Goal: Information Seeking & Learning: Learn about a topic

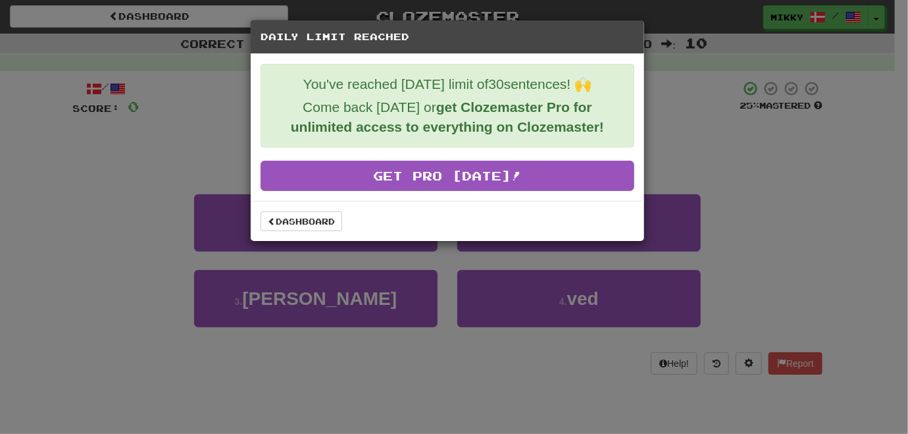
click at [805, 168] on div "Daily Limit Reached You've reached today's limit of 30 sentences! 🙌 Come back t…" at bounding box center [454, 217] width 908 height 434
click at [328, 221] on link "Dashboard" at bounding box center [302, 221] width 82 height 20
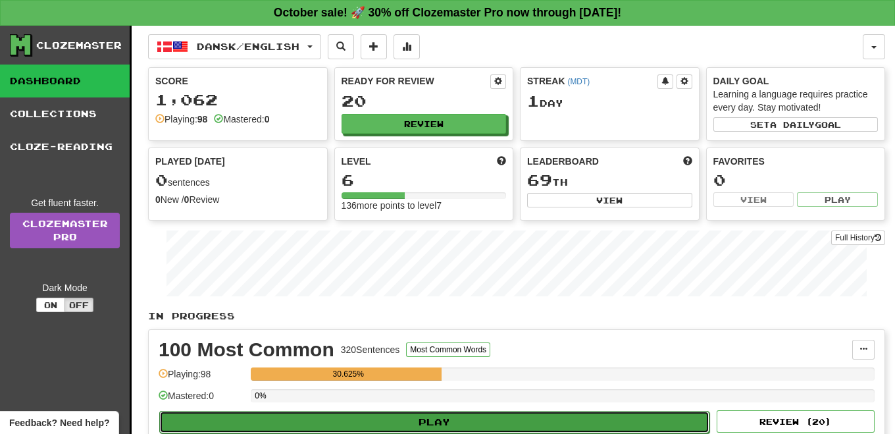
click at [445, 421] on button "Play" at bounding box center [434, 422] width 550 height 22
select select "**"
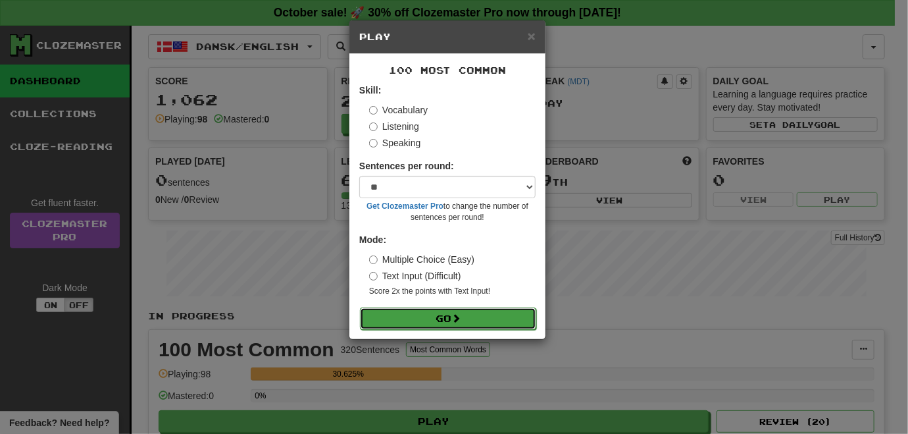
click at [455, 317] on span at bounding box center [456, 317] width 9 height 9
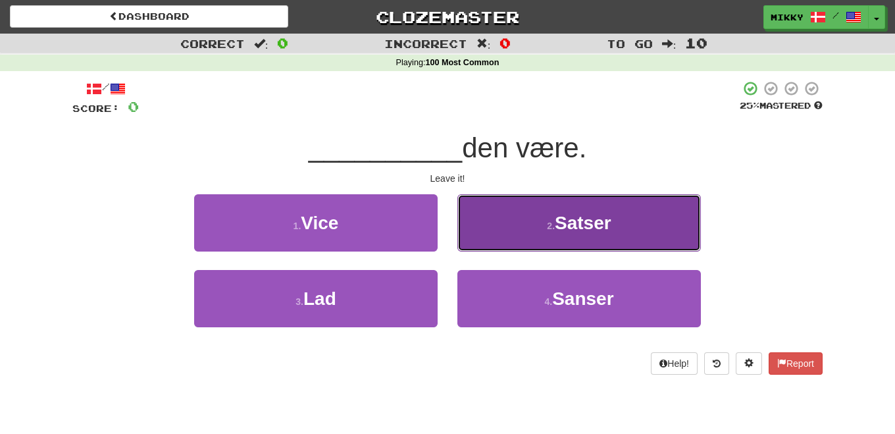
click at [592, 234] on button "2 . Satser" at bounding box center [579, 222] width 244 height 57
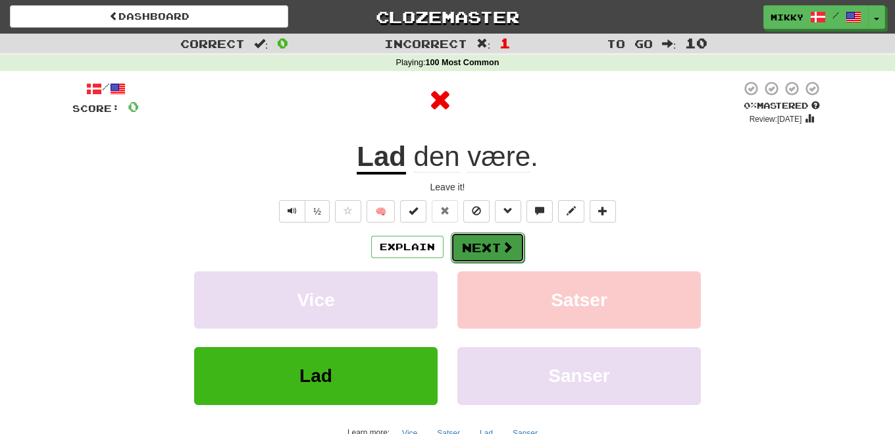
click at [502, 247] on span at bounding box center [508, 247] width 12 height 12
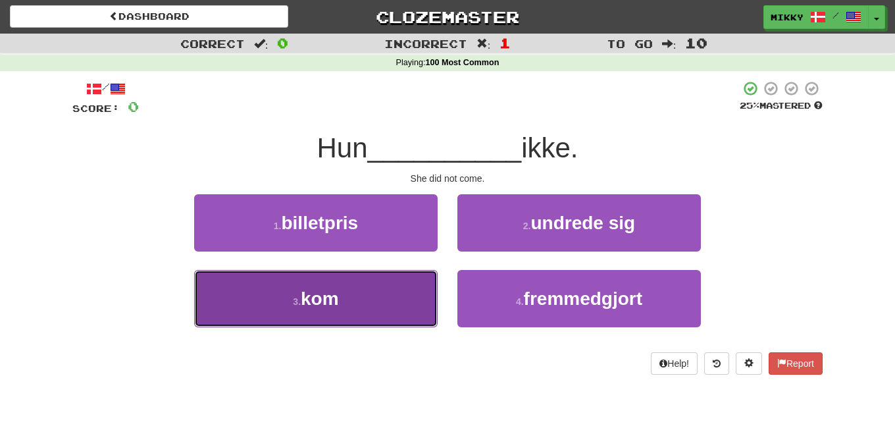
click at [381, 303] on button "3 . kom" at bounding box center [316, 298] width 244 height 57
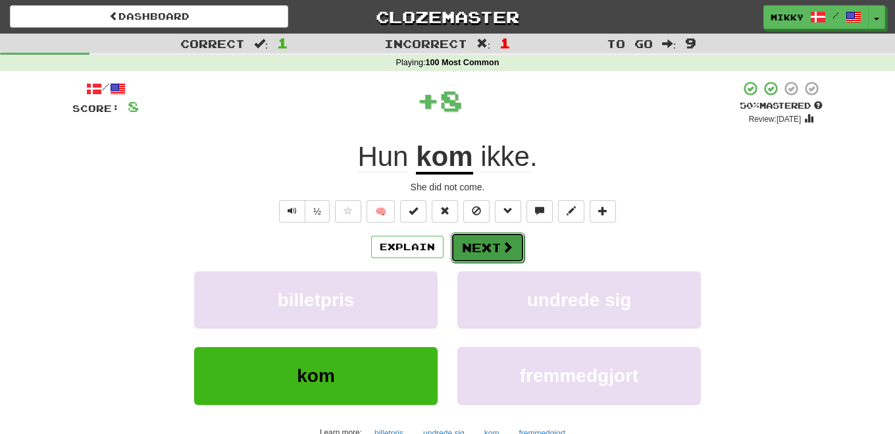
click at [467, 246] on button "Next" at bounding box center [488, 247] width 74 height 30
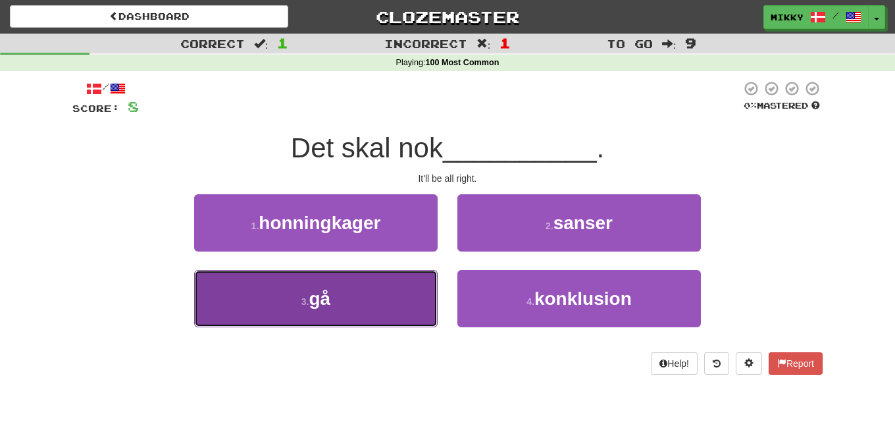
click at [379, 309] on button "3 . gå" at bounding box center [316, 298] width 244 height 57
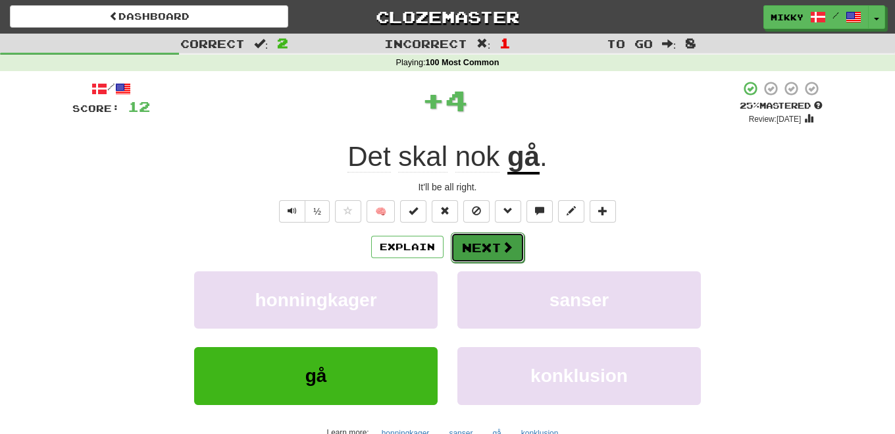
click at [496, 247] on button "Next" at bounding box center [488, 247] width 74 height 30
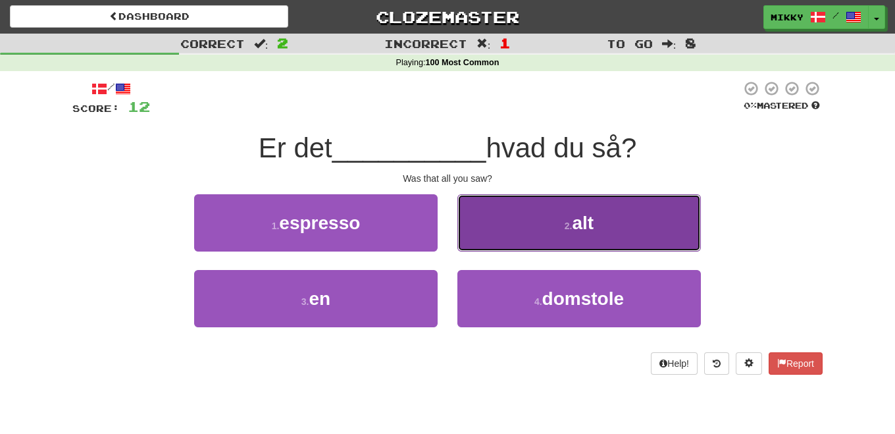
click at [590, 230] on span "alt" at bounding box center [584, 223] width 22 height 20
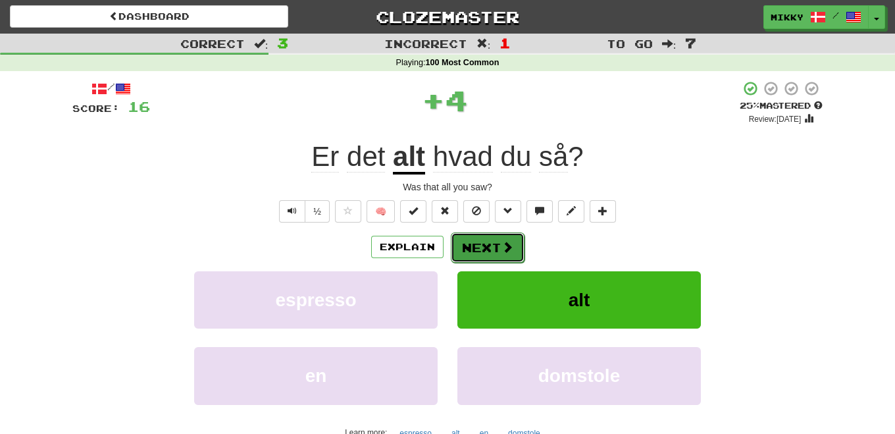
click at [510, 236] on button "Next" at bounding box center [488, 247] width 74 height 30
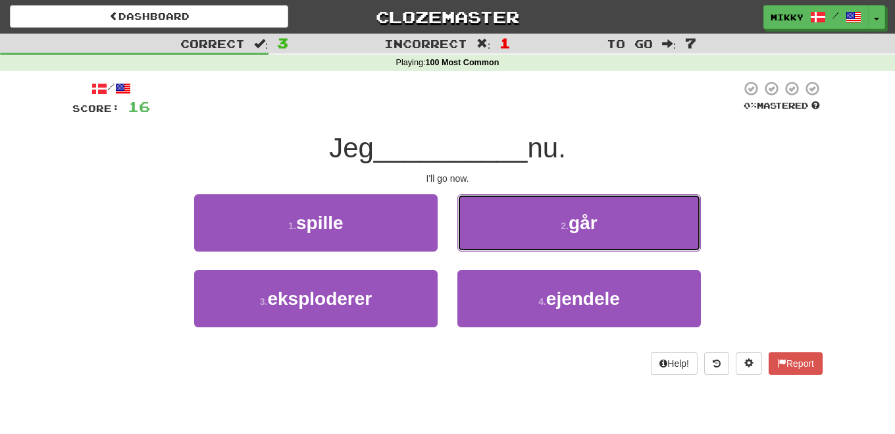
click at [510, 236] on button "2 . går" at bounding box center [579, 222] width 244 height 57
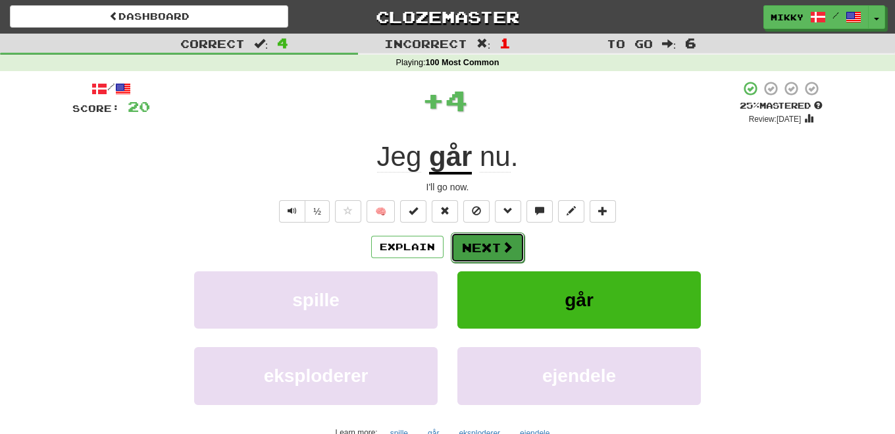
click at [475, 255] on button "Next" at bounding box center [488, 247] width 74 height 30
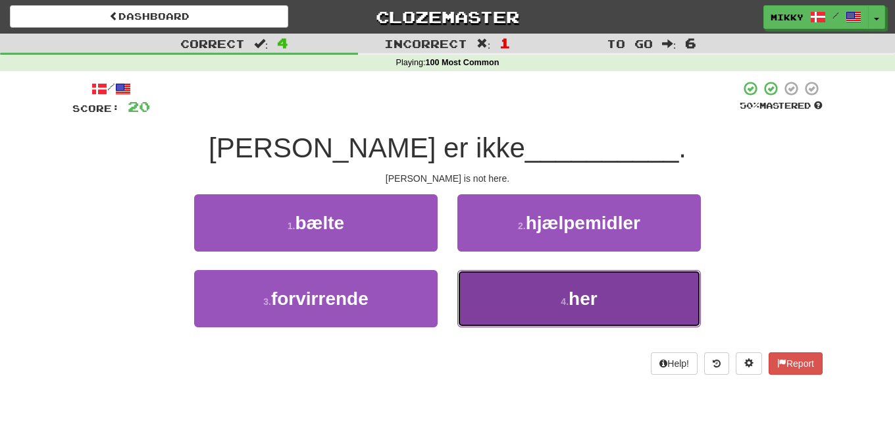
click at [570, 293] on span "her" at bounding box center [583, 298] width 29 height 20
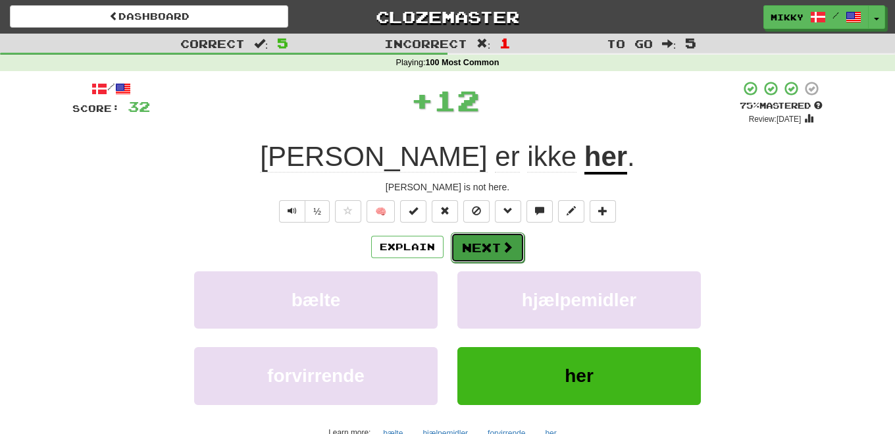
click at [481, 247] on button "Next" at bounding box center [488, 247] width 74 height 30
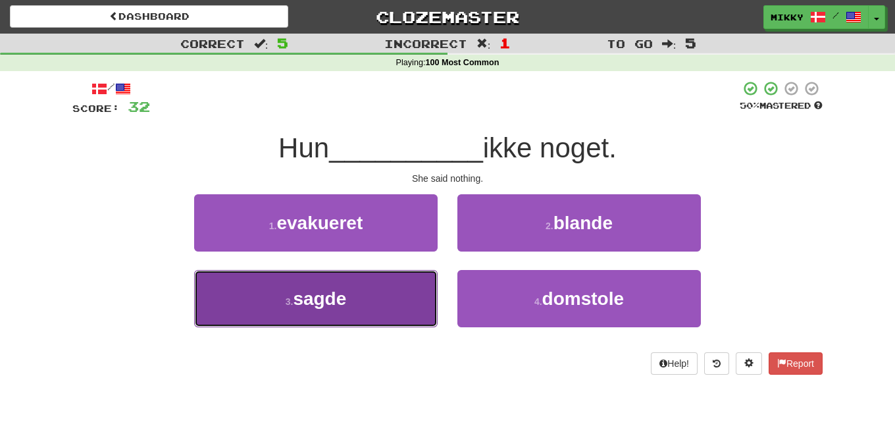
click at [380, 290] on button "3 . sagde" at bounding box center [316, 298] width 244 height 57
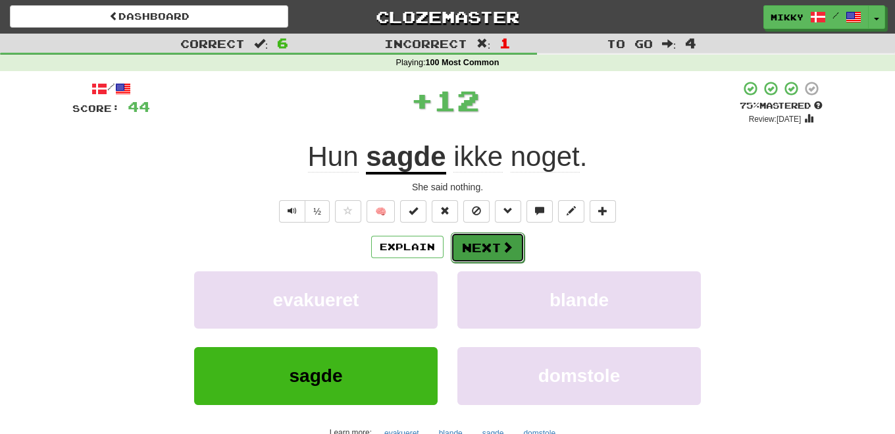
click at [484, 242] on button "Next" at bounding box center [488, 247] width 74 height 30
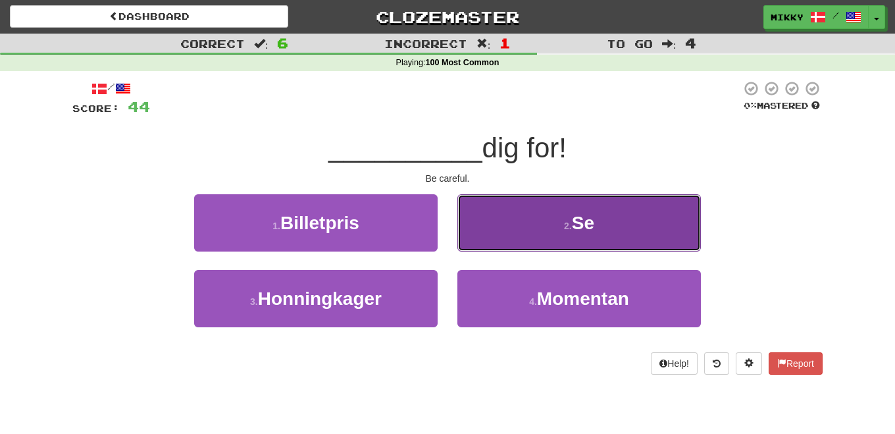
click at [636, 219] on button "2 . Se" at bounding box center [579, 222] width 244 height 57
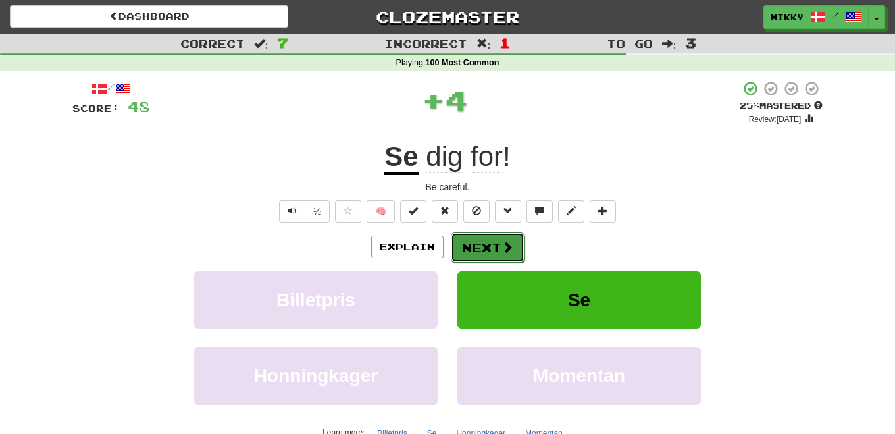
click at [496, 242] on button "Next" at bounding box center [488, 247] width 74 height 30
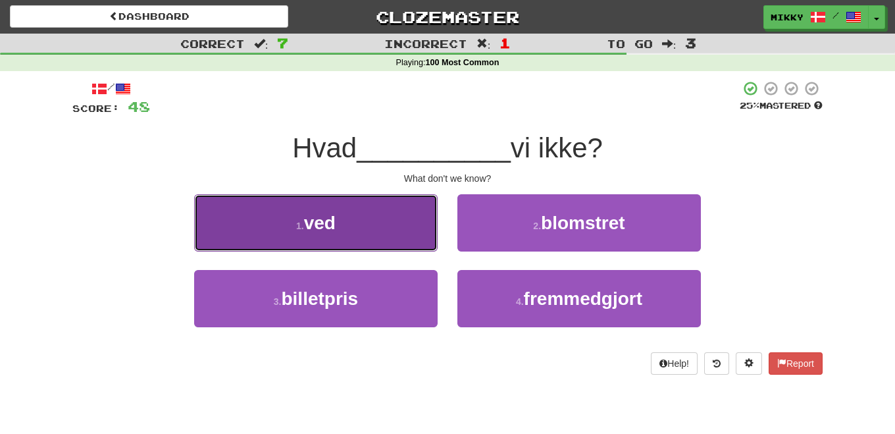
click at [370, 238] on button "1 . ved" at bounding box center [316, 222] width 244 height 57
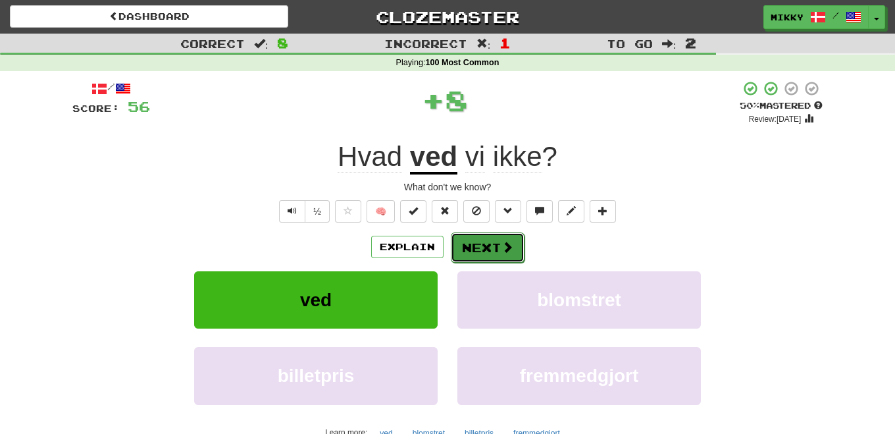
click at [491, 238] on button "Next" at bounding box center [488, 247] width 74 height 30
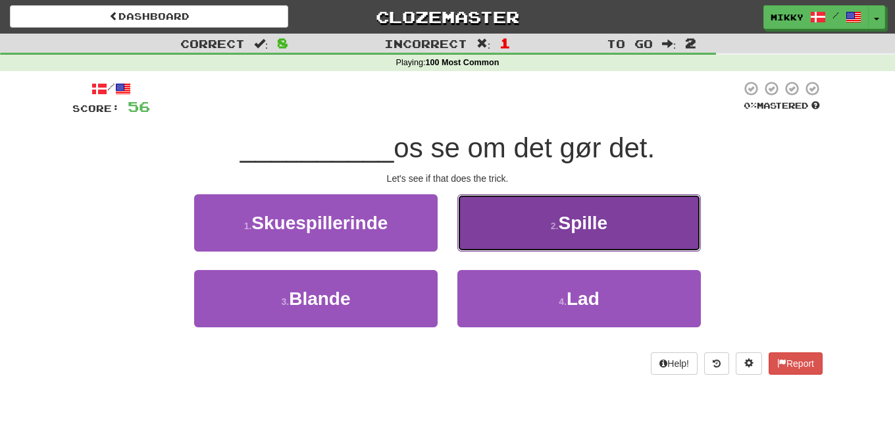
click at [608, 234] on button "2 . Spille" at bounding box center [579, 222] width 244 height 57
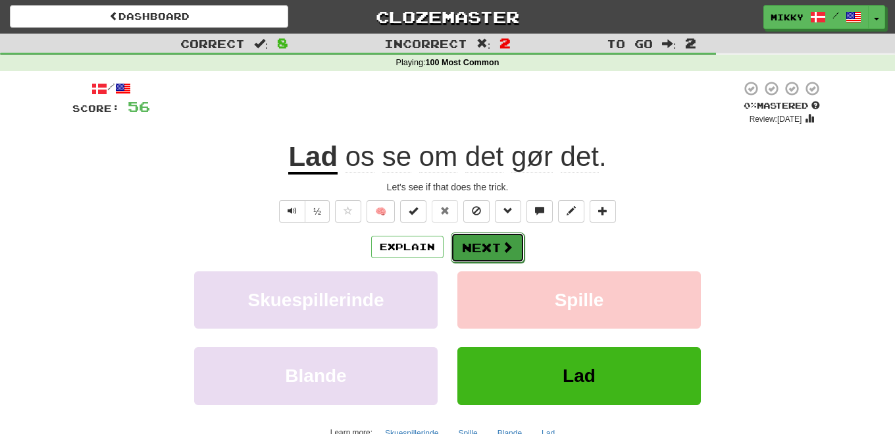
click at [489, 249] on button "Next" at bounding box center [488, 247] width 74 height 30
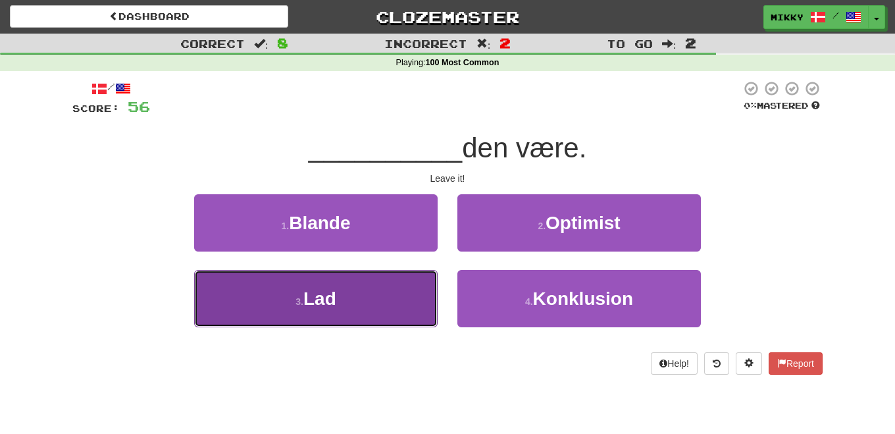
click at [359, 290] on button "3 . Lad" at bounding box center [316, 298] width 244 height 57
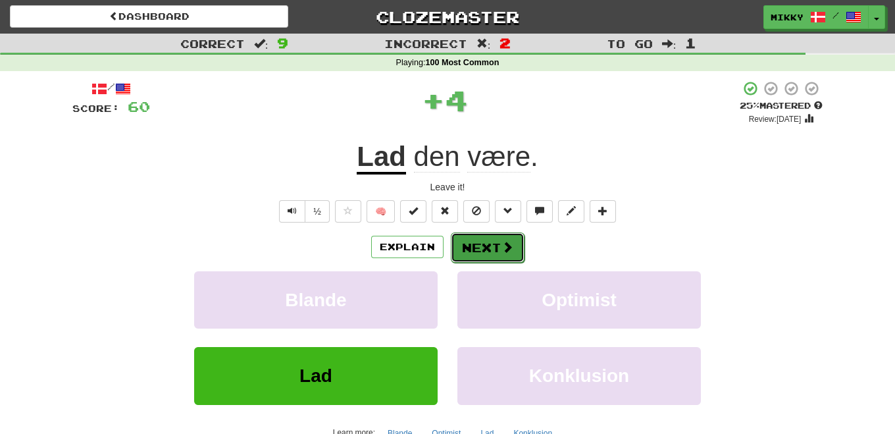
click at [503, 246] on span at bounding box center [508, 247] width 12 height 12
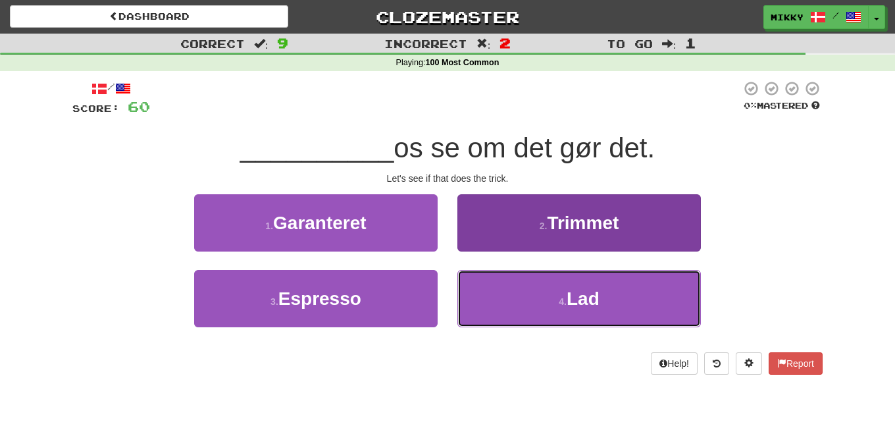
click at [565, 294] on button "4 . Lad" at bounding box center [579, 298] width 244 height 57
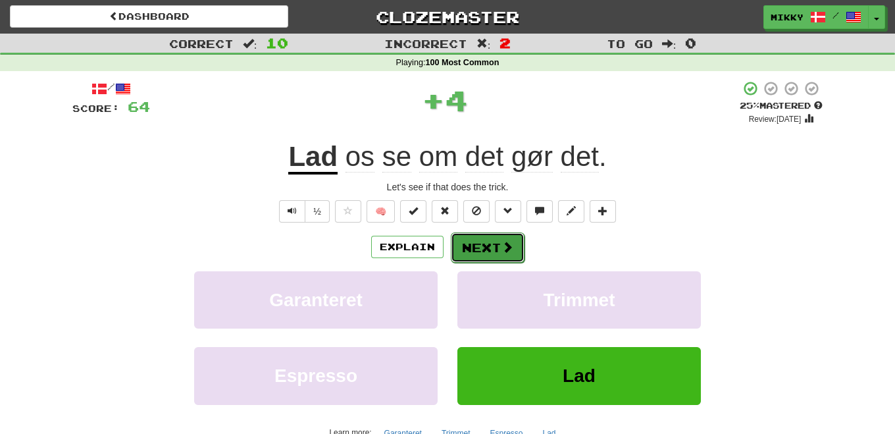
click at [495, 250] on button "Next" at bounding box center [488, 247] width 74 height 30
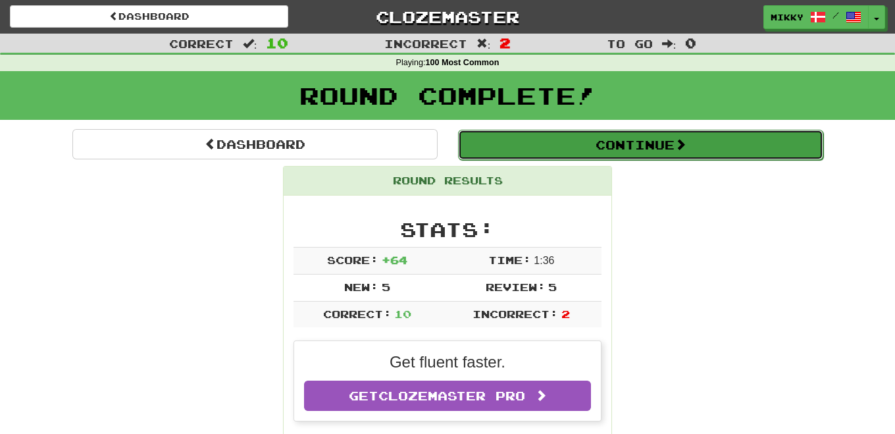
click at [661, 140] on button "Continue" at bounding box center [640, 145] width 365 height 30
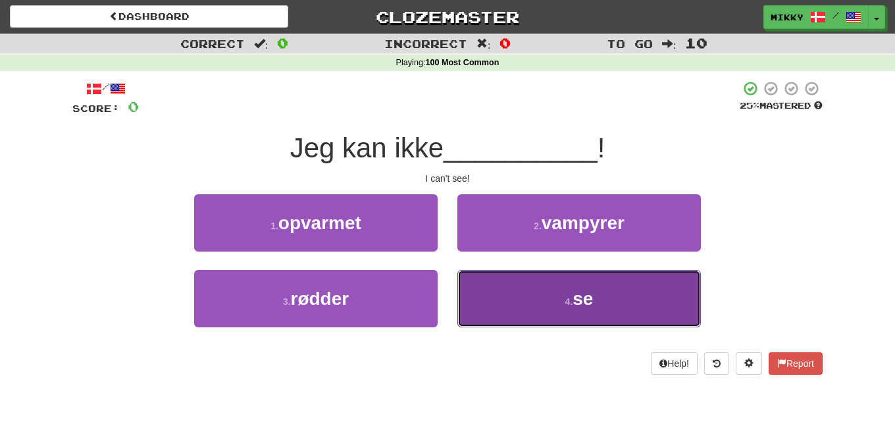
click at [584, 303] on span "se" at bounding box center [583, 298] width 20 height 20
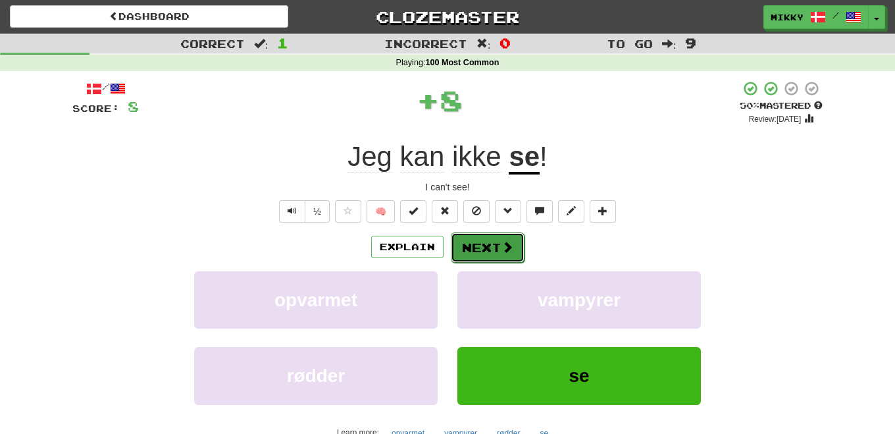
click at [498, 254] on button "Next" at bounding box center [488, 247] width 74 height 30
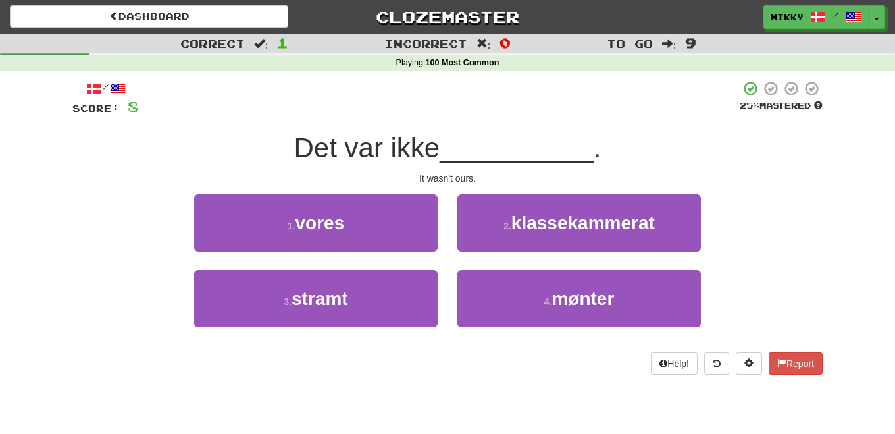
click at [386, 251] on div "1 . vores" at bounding box center [315, 232] width 263 height 76
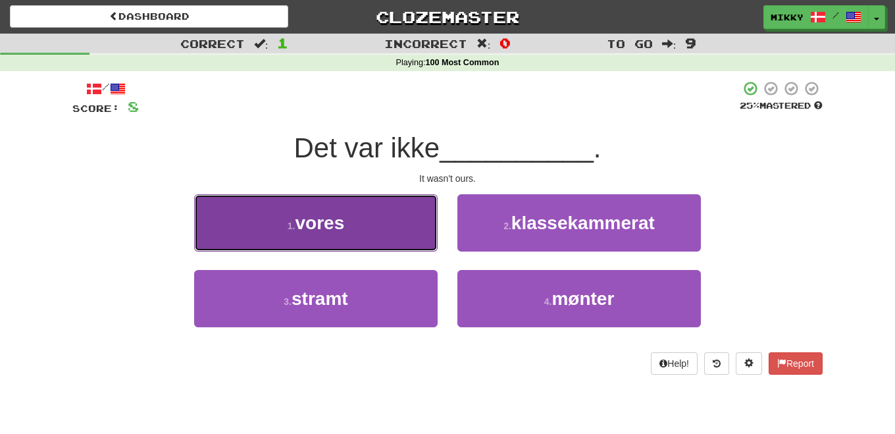
click at [379, 244] on button "1 . vores" at bounding box center [316, 222] width 244 height 57
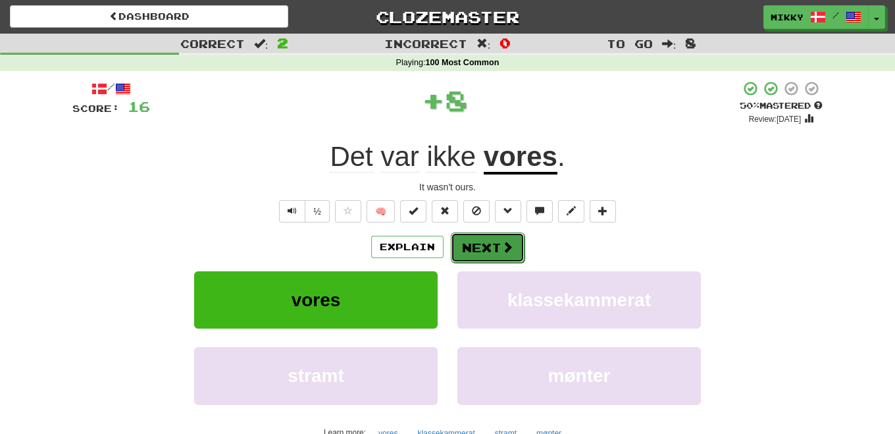
click at [488, 244] on button "Next" at bounding box center [488, 247] width 74 height 30
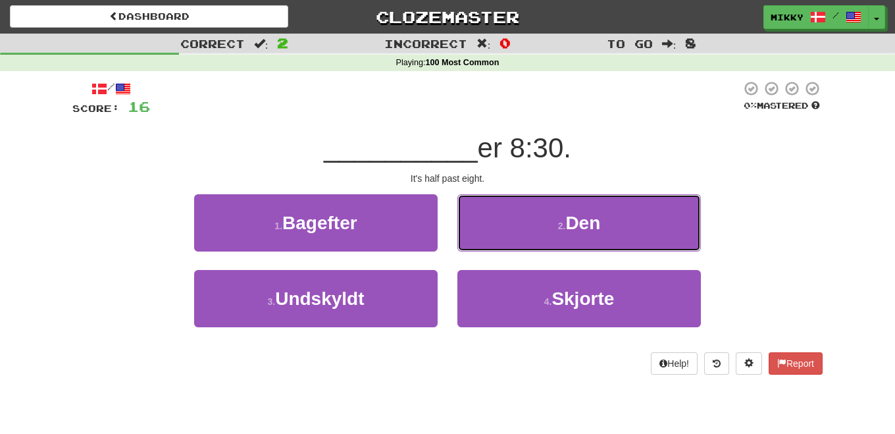
click at [599, 224] on span "Den" at bounding box center [582, 223] width 35 height 20
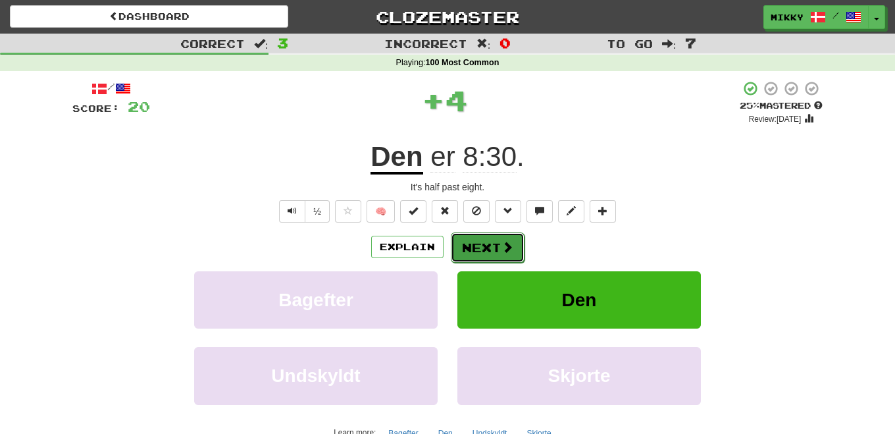
click at [491, 247] on button "Next" at bounding box center [488, 247] width 74 height 30
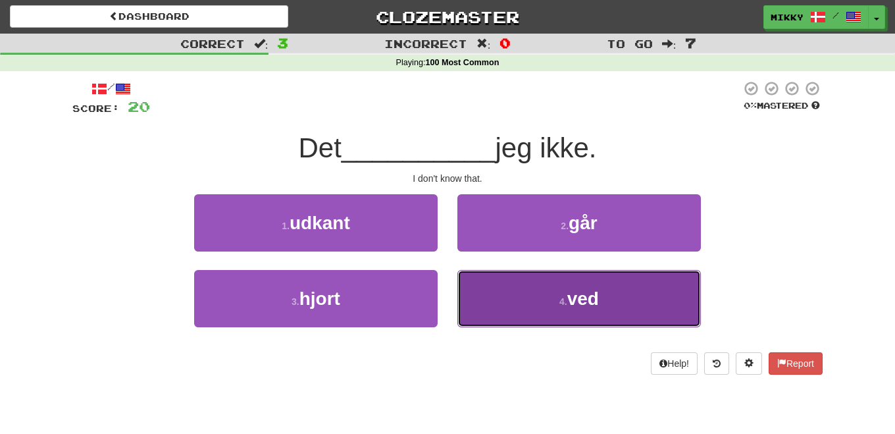
click at [567, 301] on small "4 ." at bounding box center [563, 301] width 8 height 11
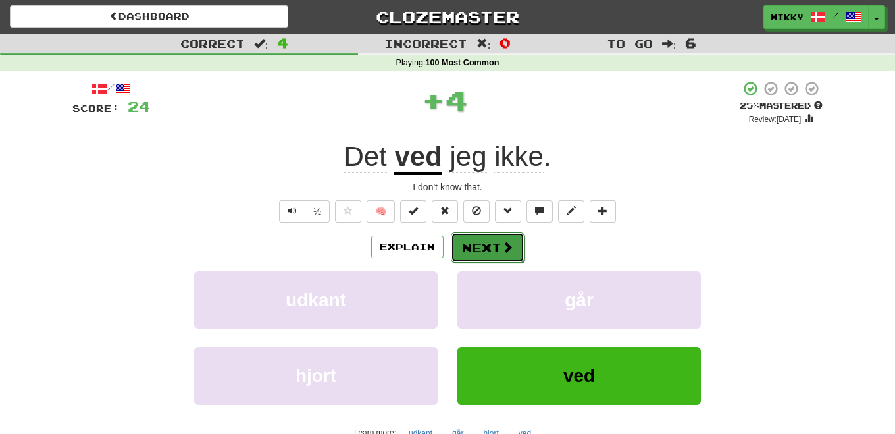
click at [498, 243] on button "Next" at bounding box center [488, 247] width 74 height 30
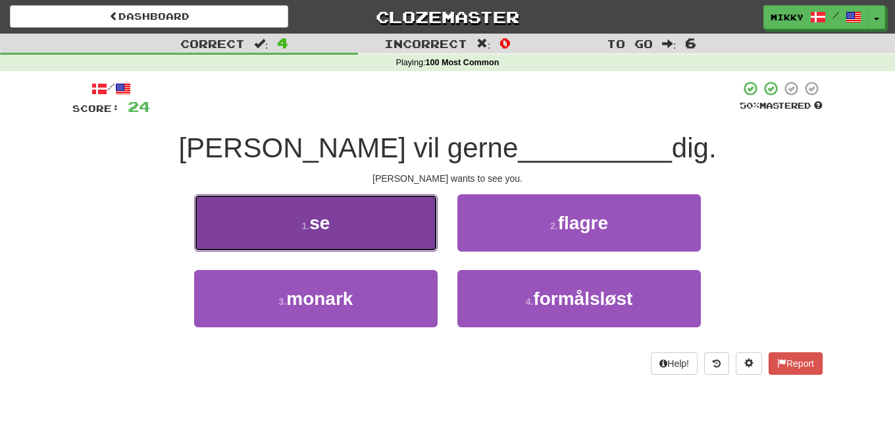
click at [324, 226] on span "se" at bounding box center [319, 223] width 20 height 20
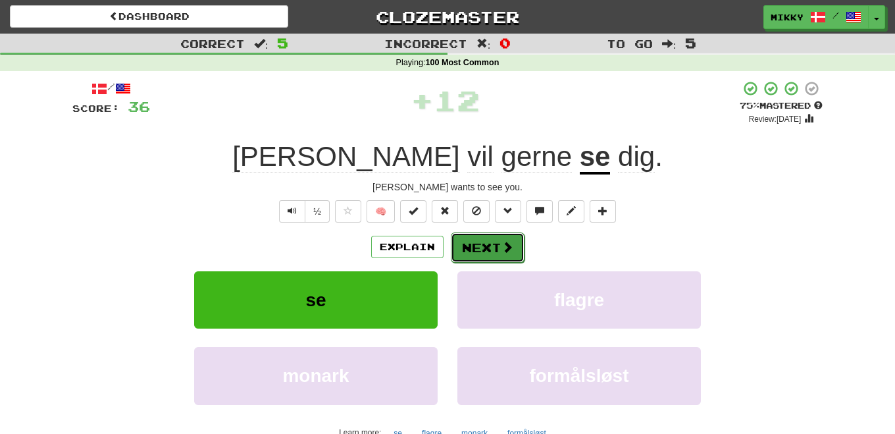
click at [496, 244] on button "Next" at bounding box center [488, 247] width 74 height 30
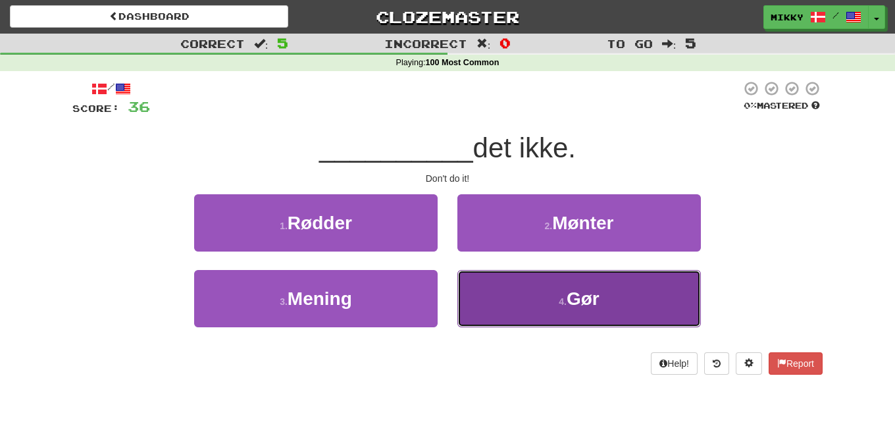
click at [540, 302] on button "4 . Gør" at bounding box center [579, 298] width 244 height 57
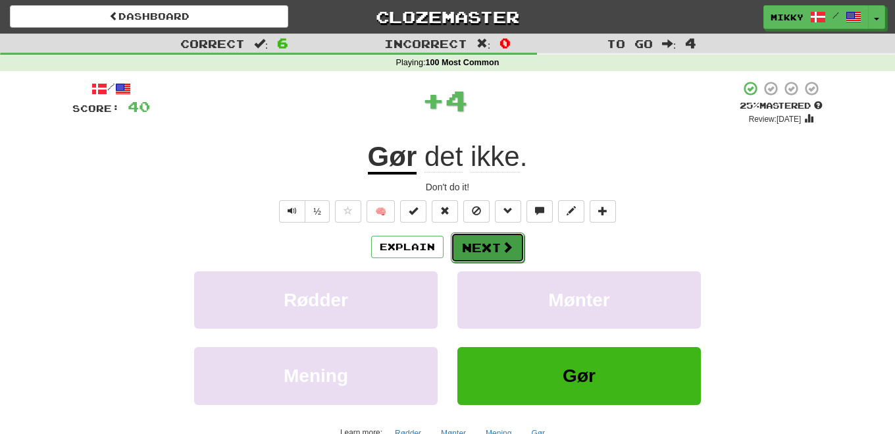
click at [489, 243] on button "Next" at bounding box center [488, 247] width 74 height 30
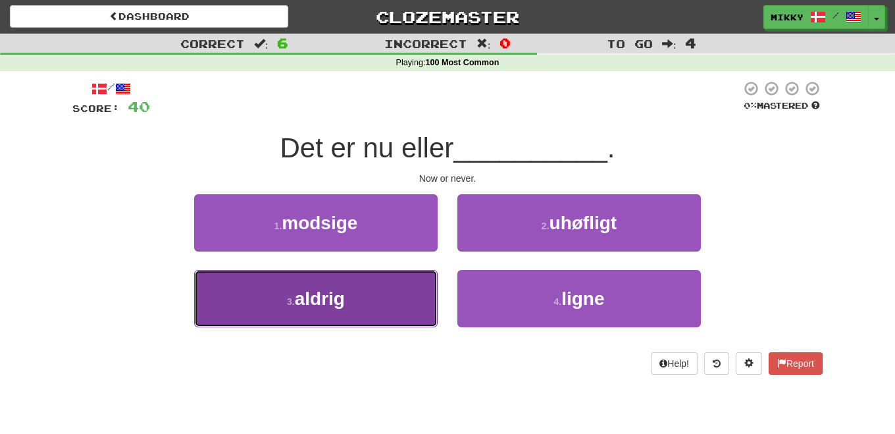
click at [371, 284] on button "3 . aldrig" at bounding box center [316, 298] width 244 height 57
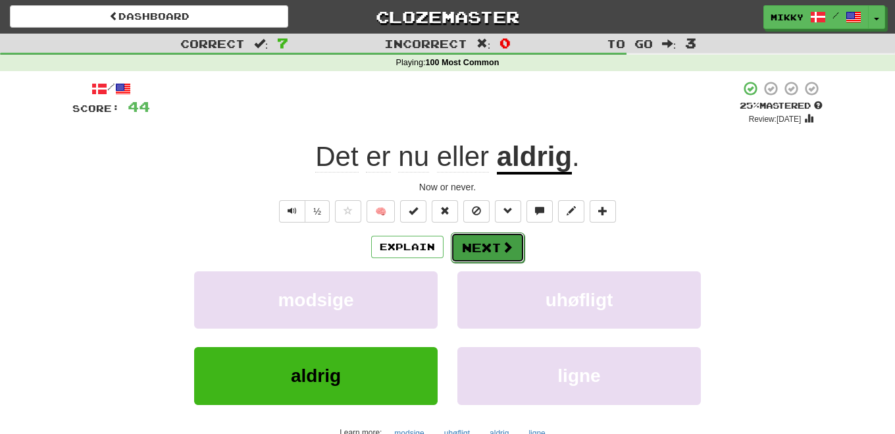
click at [493, 248] on button "Next" at bounding box center [488, 247] width 74 height 30
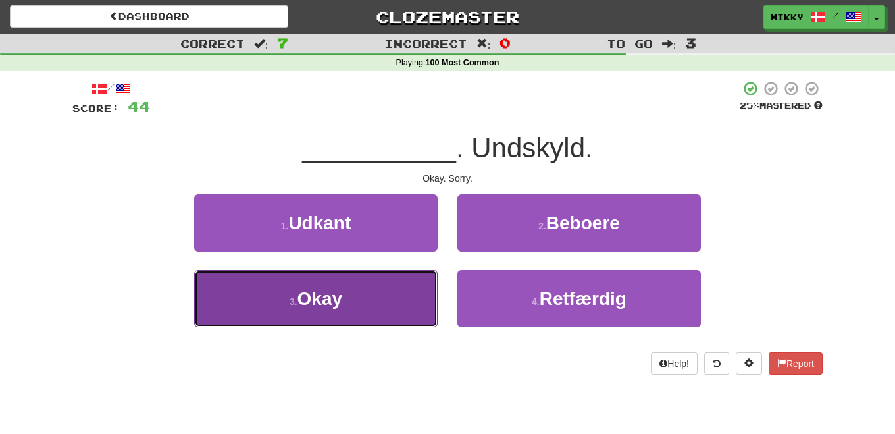
click at [351, 301] on button "3 . Okay" at bounding box center [316, 298] width 244 height 57
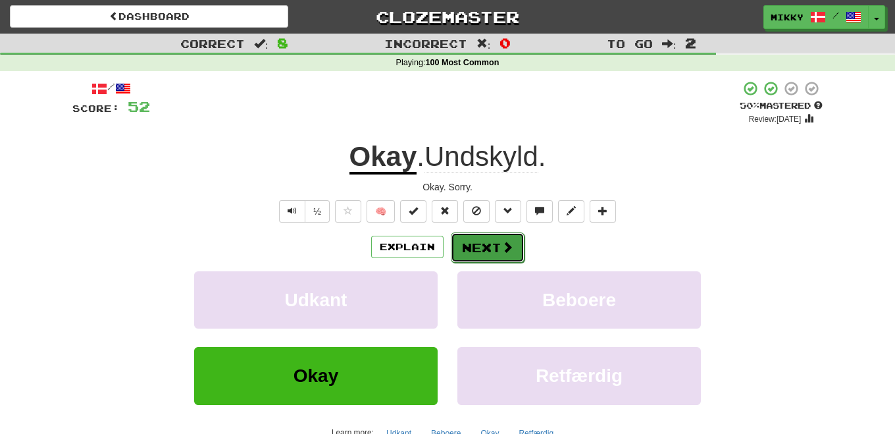
click at [507, 242] on span at bounding box center [508, 247] width 12 height 12
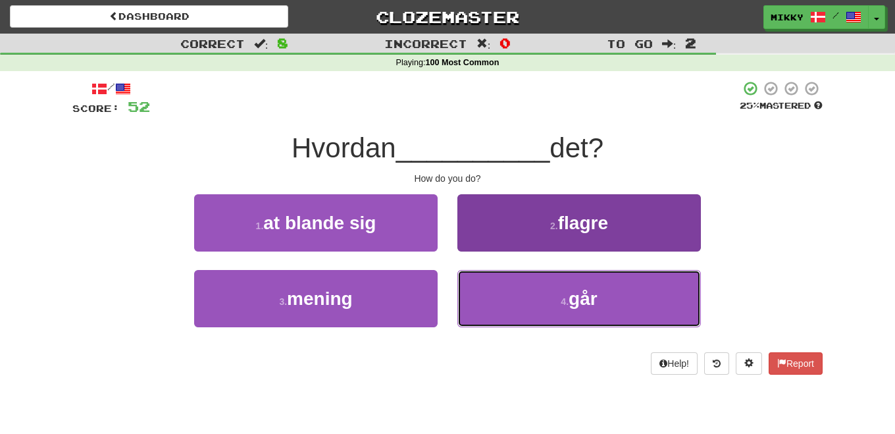
click at [559, 289] on button "4 . går" at bounding box center [579, 298] width 244 height 57
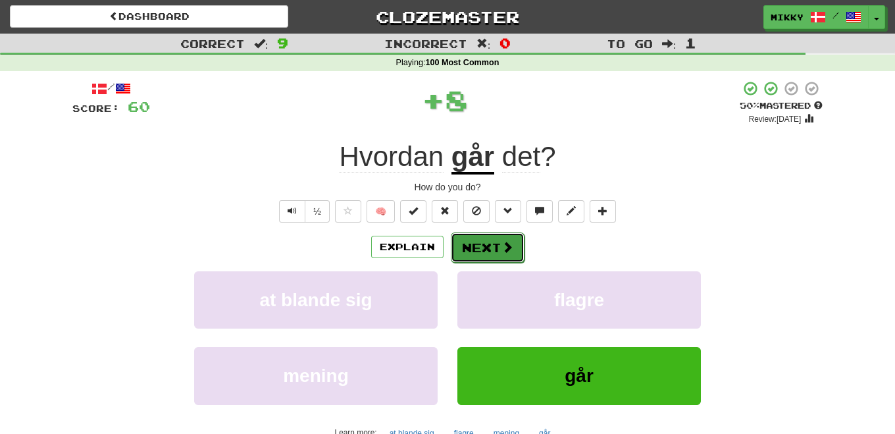
click at [489, 243] on button "Next" at bounding box center [488, 247] width 74 height 30
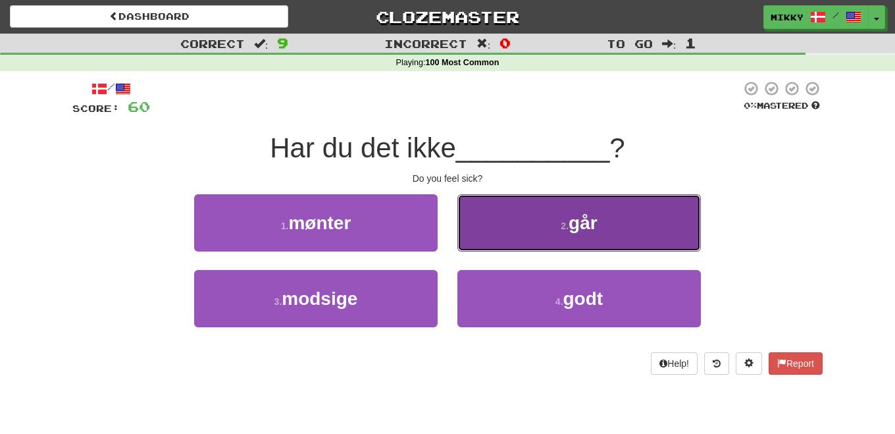
click at [580, 225] on span "går" at bounding box center [583, 223] width 29 height 20
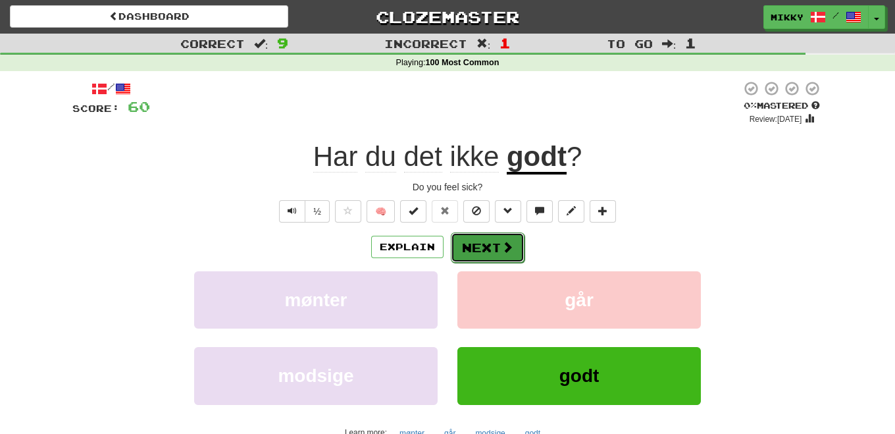
click at [496, 245] on button "Next" at bounding box center [488, 247] width 74 height 30
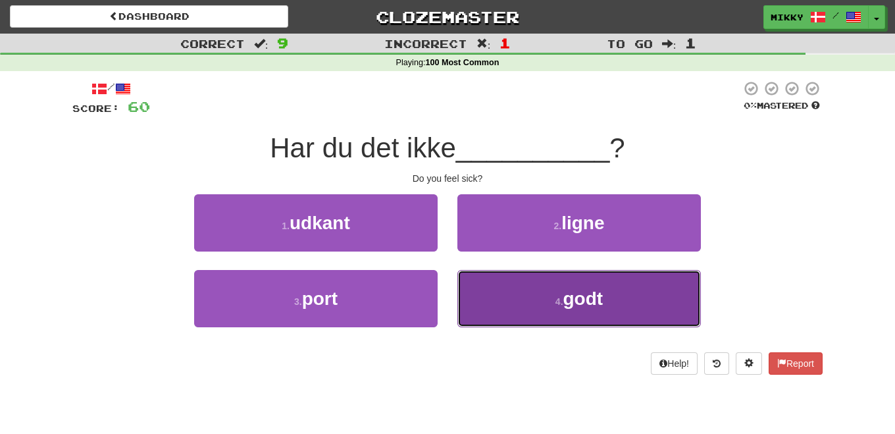
click at [552, 305] on button "4 . godt" at bounding box center [579, 298] width 244 height 57
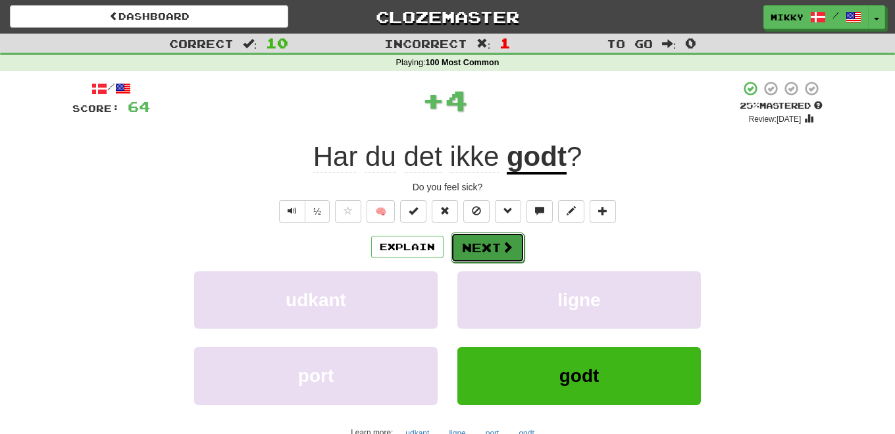
click at [490, 253] on button "Next" at bounding box center [488, 247] width 74 height 30
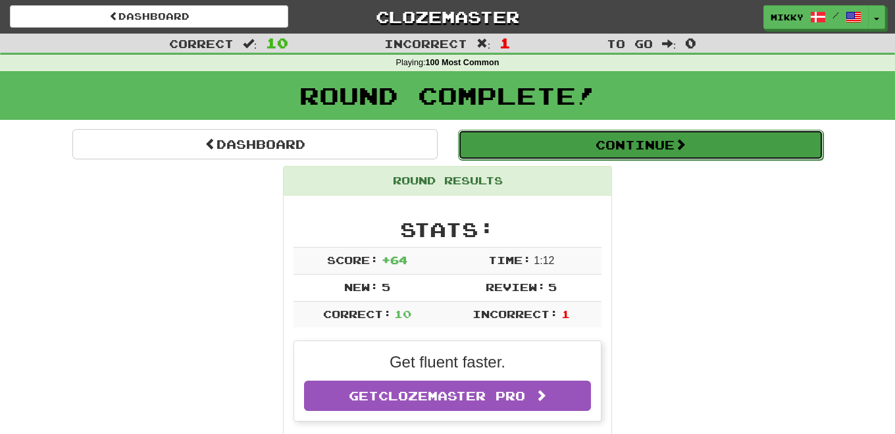
click at [668, 151] on button "Continue" at bounding box center [640, 145] width 365 height 30
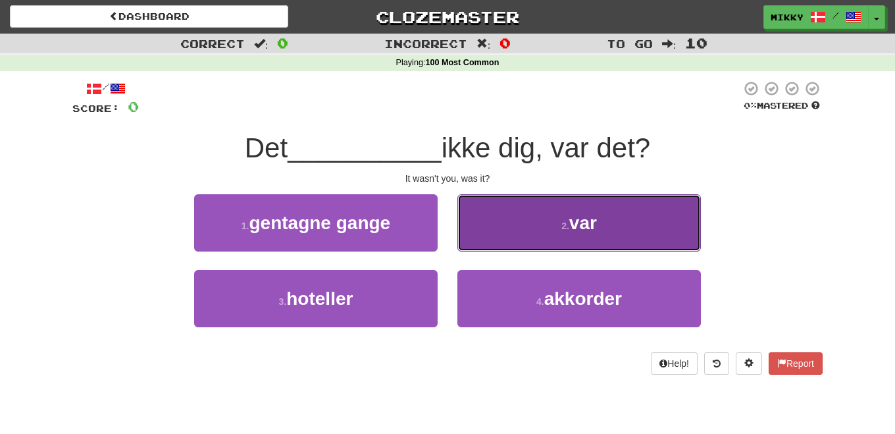
click at [604, 222] on button "2 . var" at bounding box center [579, 222] width 244 height 57
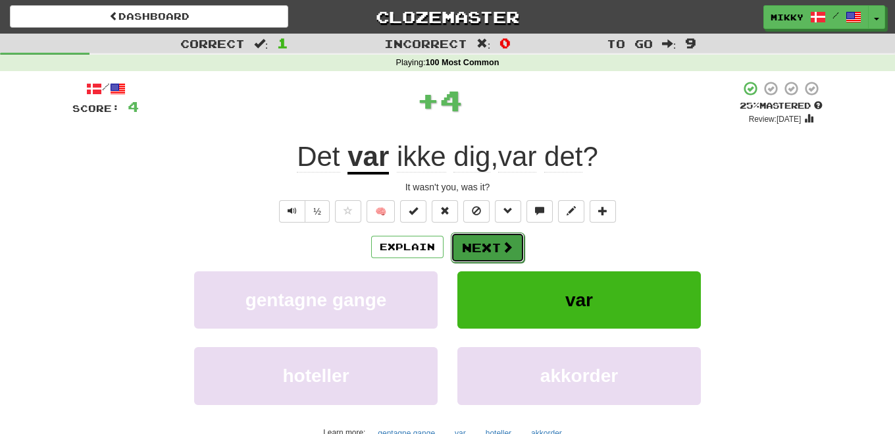
click at [502, 243] on span at bounding box center [508, 247] width 12 height 12
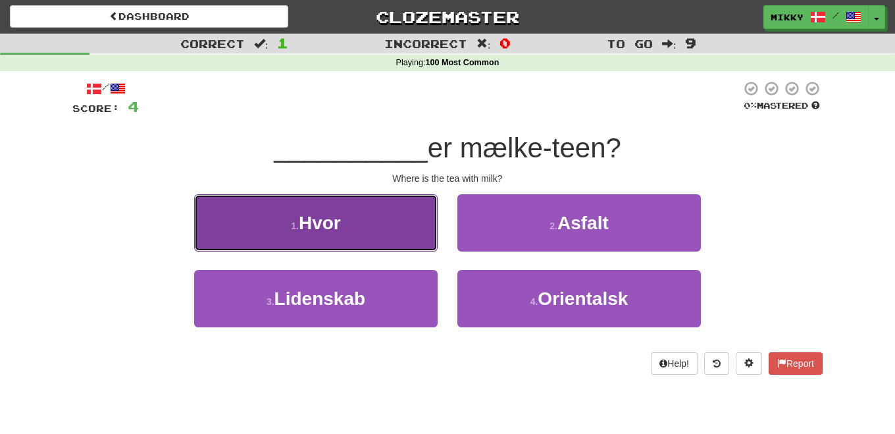
click at [336, 214] on span "Hvor" at bounding box center [320, 223] width 42 height 20
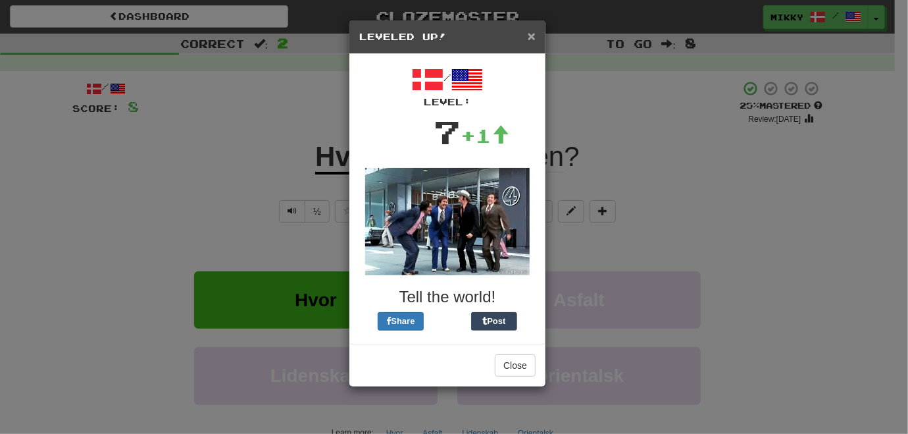
click at [529, 35] on span "×" at bounding box center [532, 35] width 8 height 15
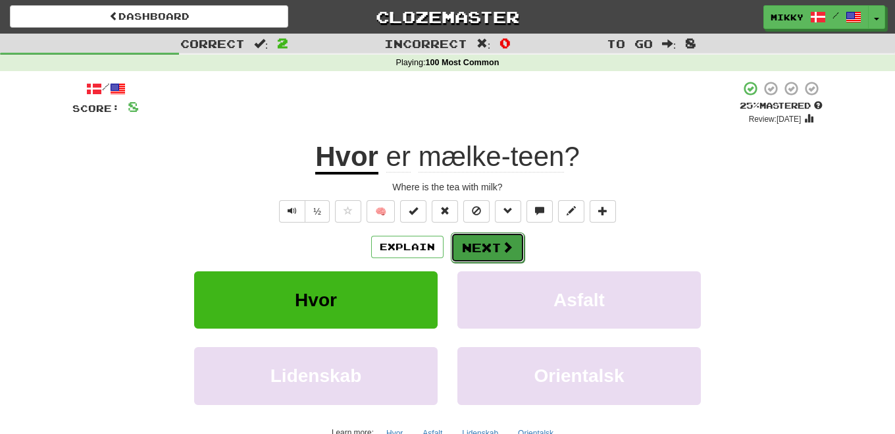
click at [481, 243] on button "Next" at bounding box center [488, 247] width 74 height 30
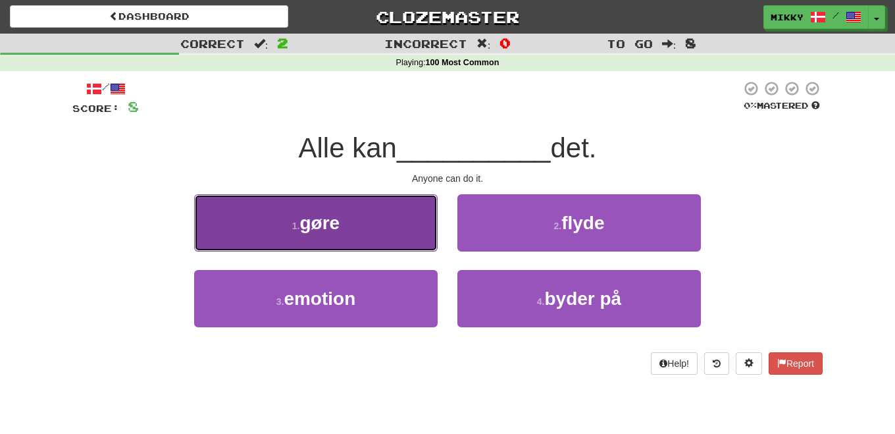
click at [370, 222] on button "1 . gøre" at bounding box center [316, 222] width 244 height 57
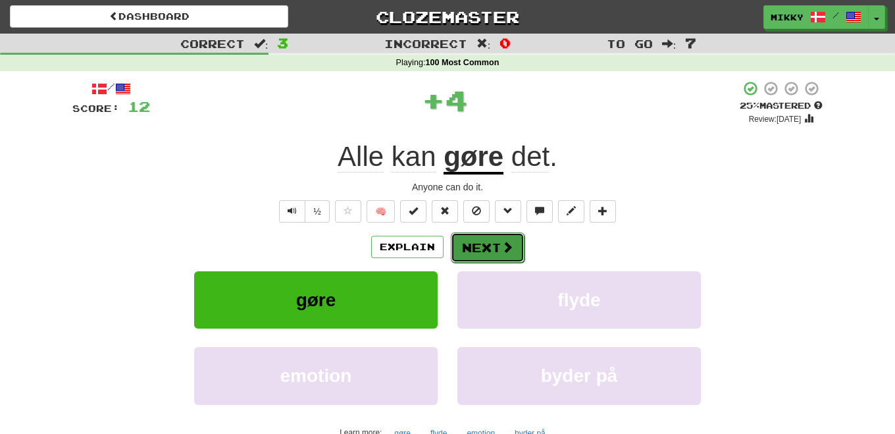
click at [505, 236] on button "Next" at bounding box center [488, 247] width 74 height 30
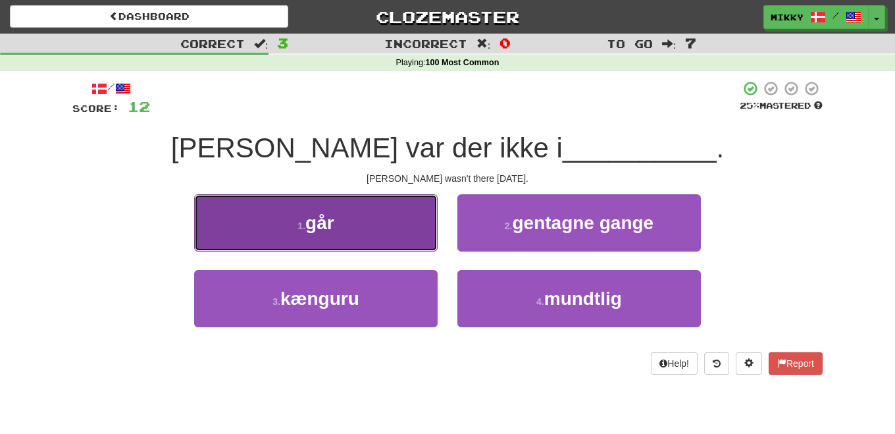
click at [352, 233] on button "1 . går" at bounding box center [316, 222] width 244 height 57
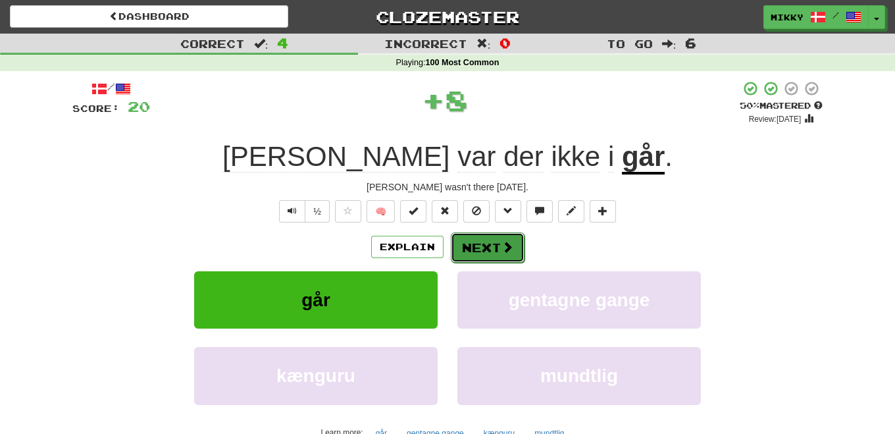
click at [486, 243] on button "Next" at bounding box center [488, 247] width 74 height 30
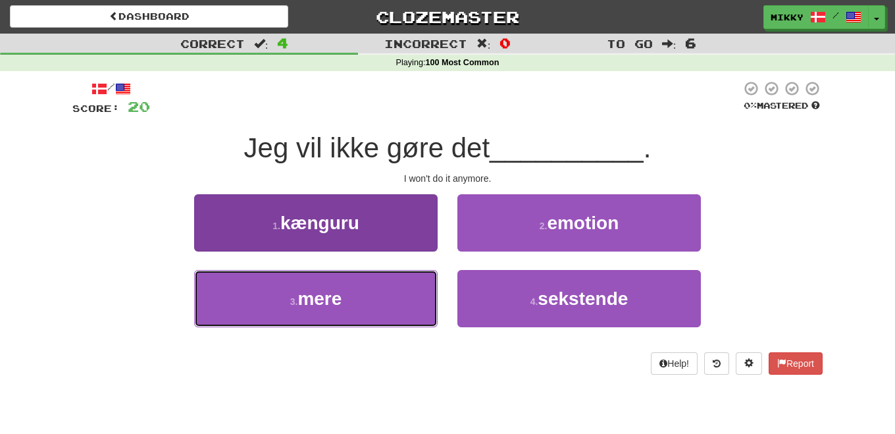
click at [385, 278] on button "3 . mere" at bounding box center [316, 298] width 244 height 57
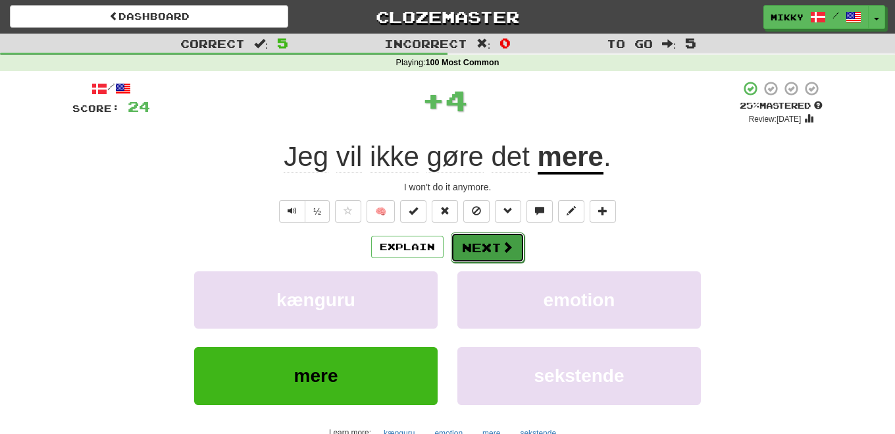
click at [473, 244] on button "Next" at bounding box center [488, 247] width 74 height 30
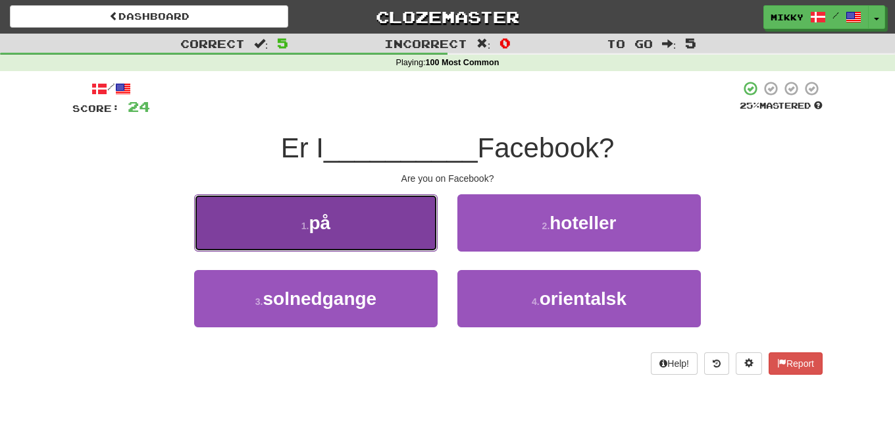
click at [363, 230] on button "1 . på" at bounding box center [316, 222] width 244 height 57
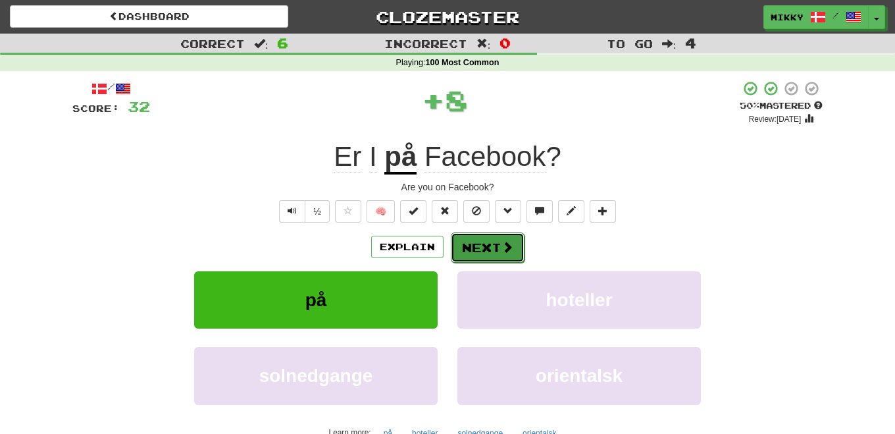
click at [478, 242] on button "Next" at bounding box center [488, 247] width 74 height 30
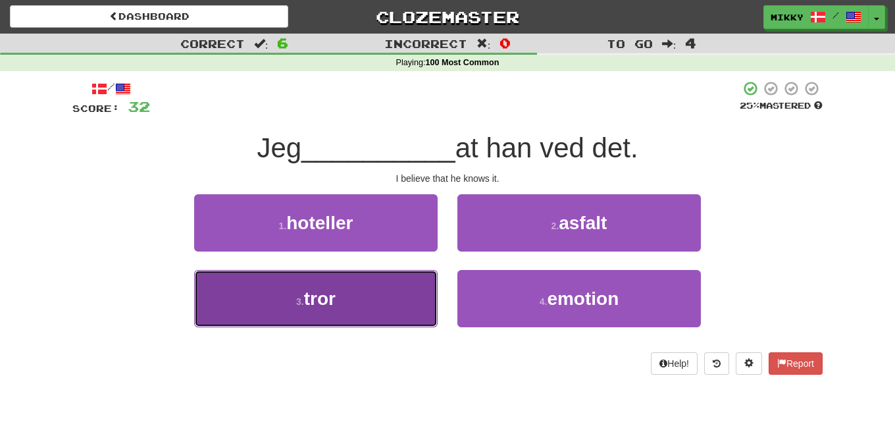
click at [379, 296] on button "3 . tror" at bounding box center [316, 298] width 244 height 57
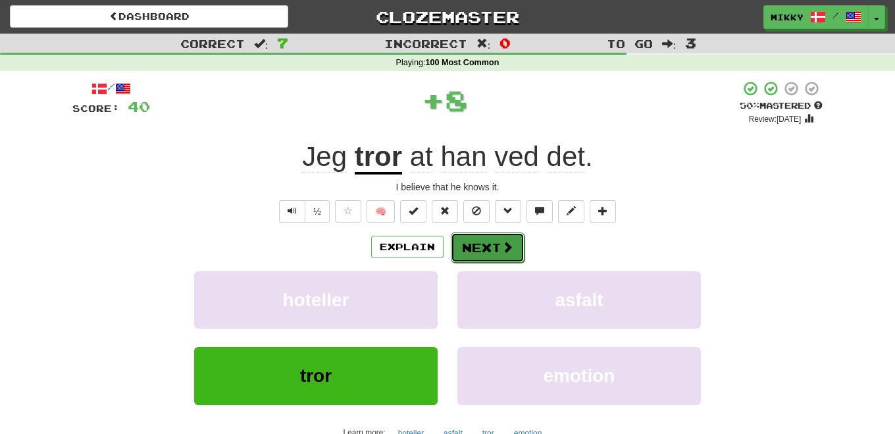
click at [498, 238] on button "Next" at bounding box center [488, 247] width 74 height 30
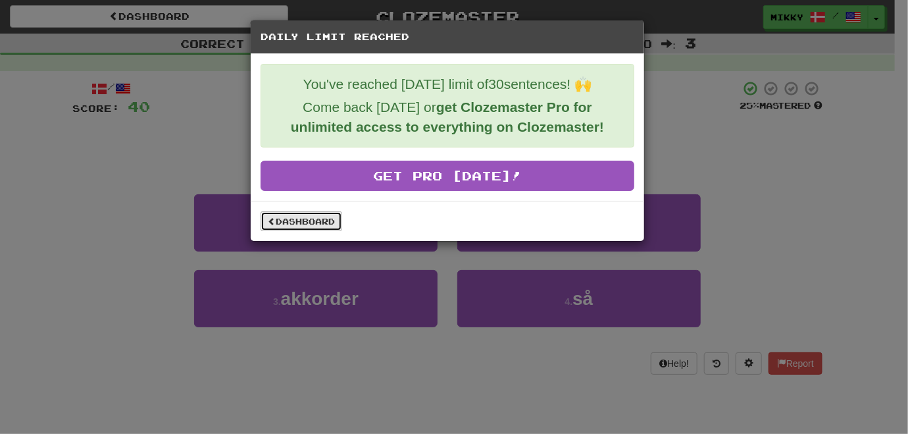
click at [293, 219] on link "Dashboard" at bounding box center [302, 221] width 82 height 20
